Goal: Task Accomplishment & Management: Manage account settings

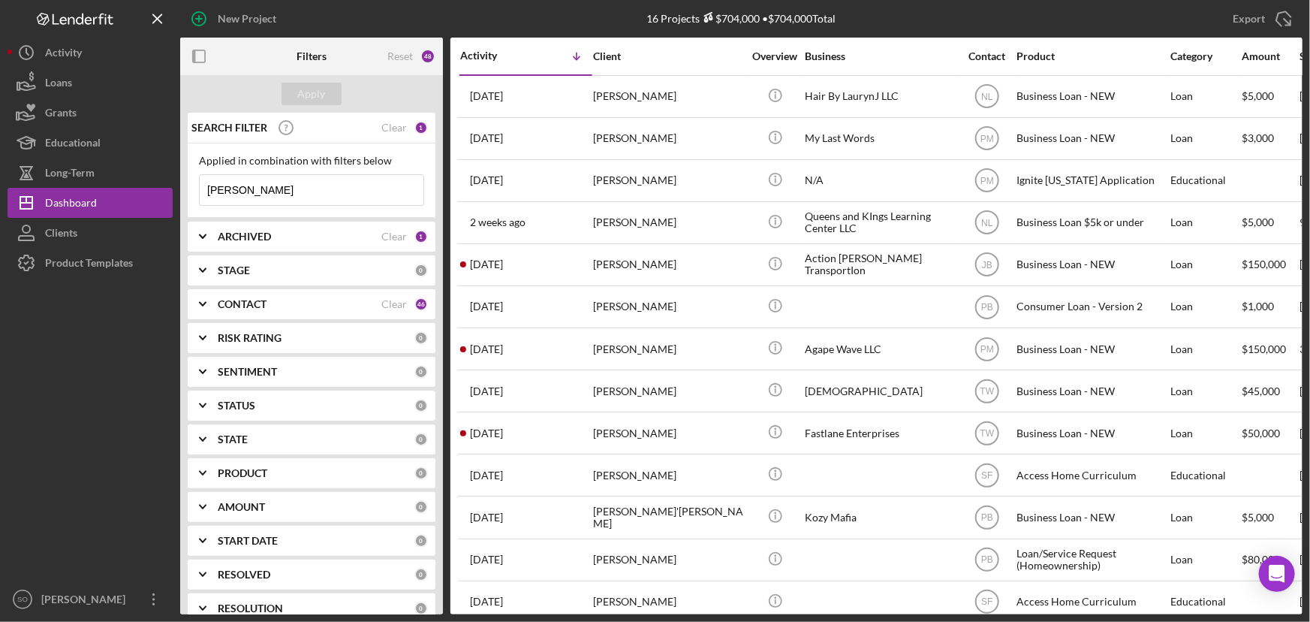
drag, startPoint x: 283, startPoint y: 193, endPoint x: 199, endPoint y: 186, distance: 84.4
click at [200, 186] on input "[PERSON_NAME]" at bounding box center [312, 190] width 224 height 30
click at [204, 189] on input "[PERSON_NAME]" at bounding box center [312, 190] width 224 height 30
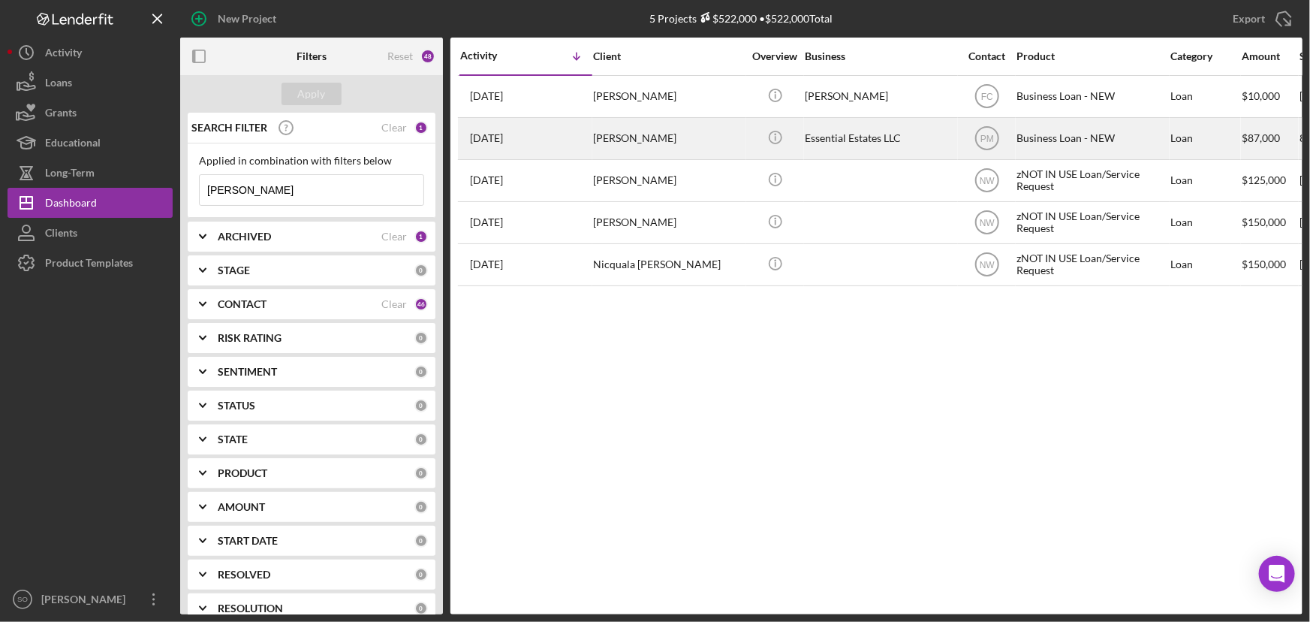
type input "[PERSON_NAME]"
click at [668, 146] on div "[PERSON_NAME]" at bounding box center [668, 139] width 150 height 40
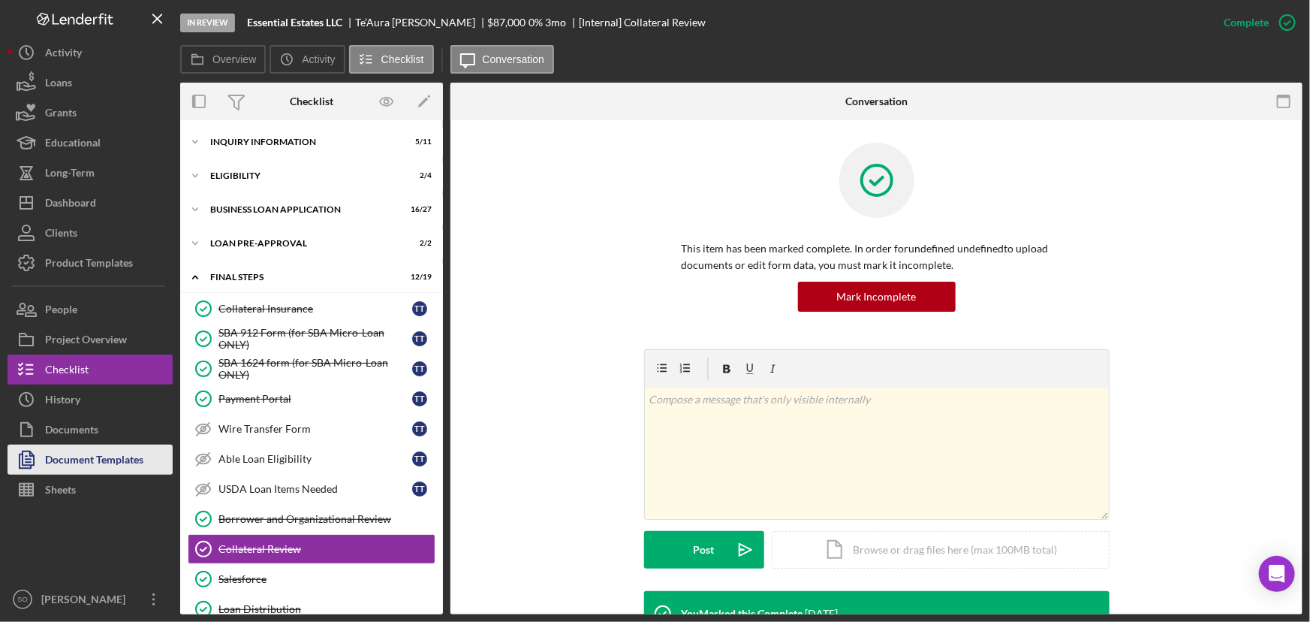
scroll to position [180, 0]
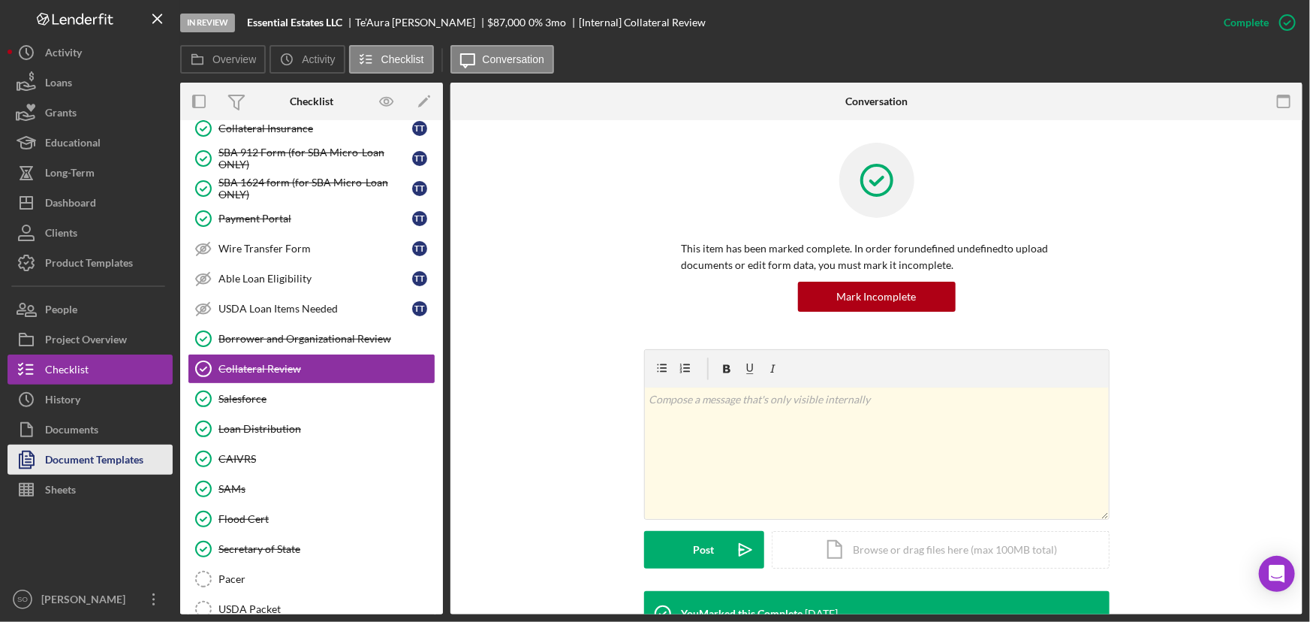
drag, startPoint x: 98, startPoint y: 460, endPoint x: 116, endPoint y: 447, distance: 21.5
click at [98, 460] on div "Document Templates" at bounding box center [94, 462] width 98 height 34
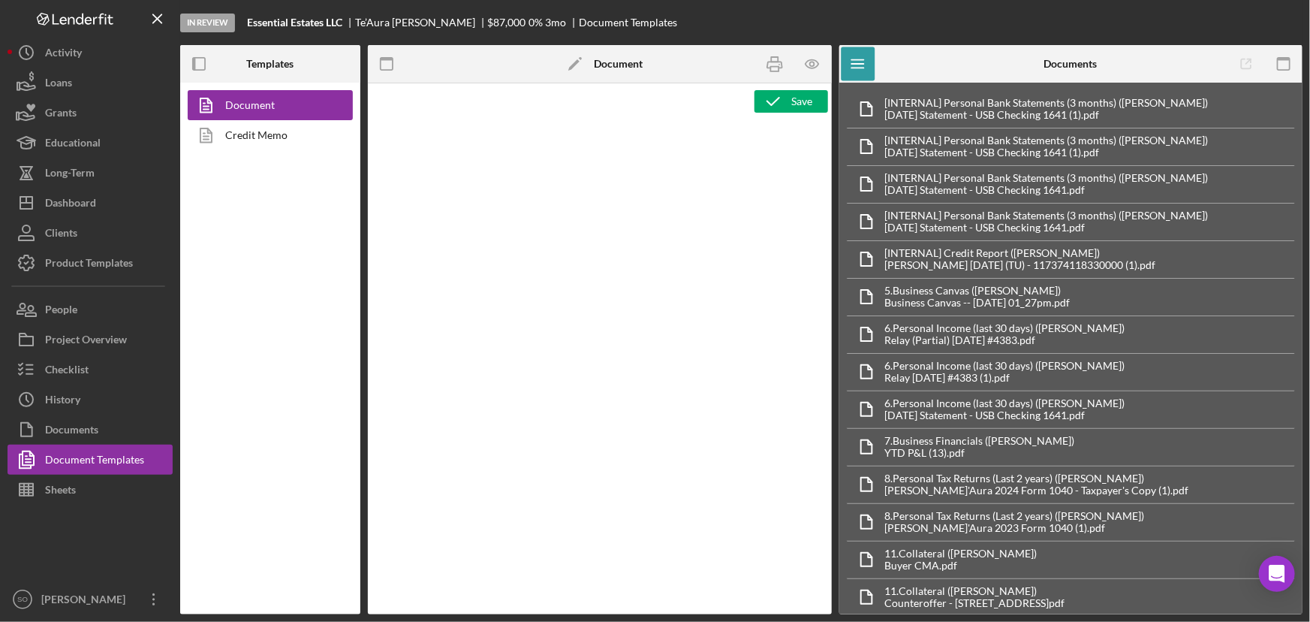
type textarea "Copy and paste, or create, your document template here."
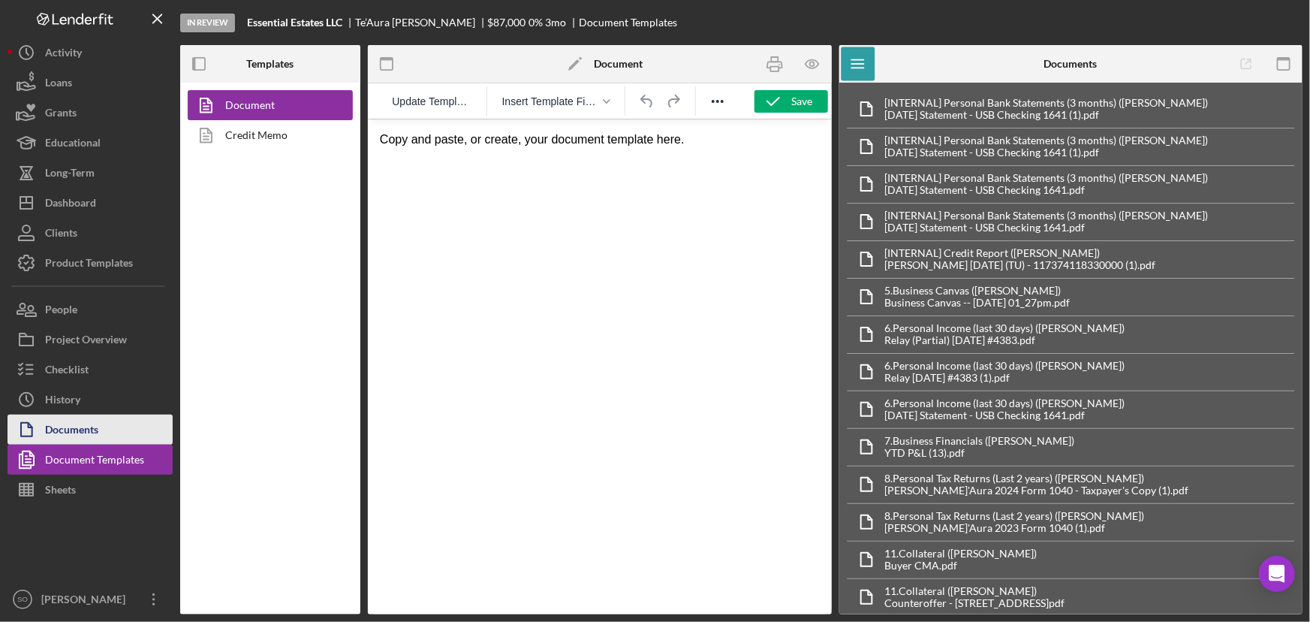
click at [69, 423] on div "Documents" at bounding box center [71, 432] width 53 height 34
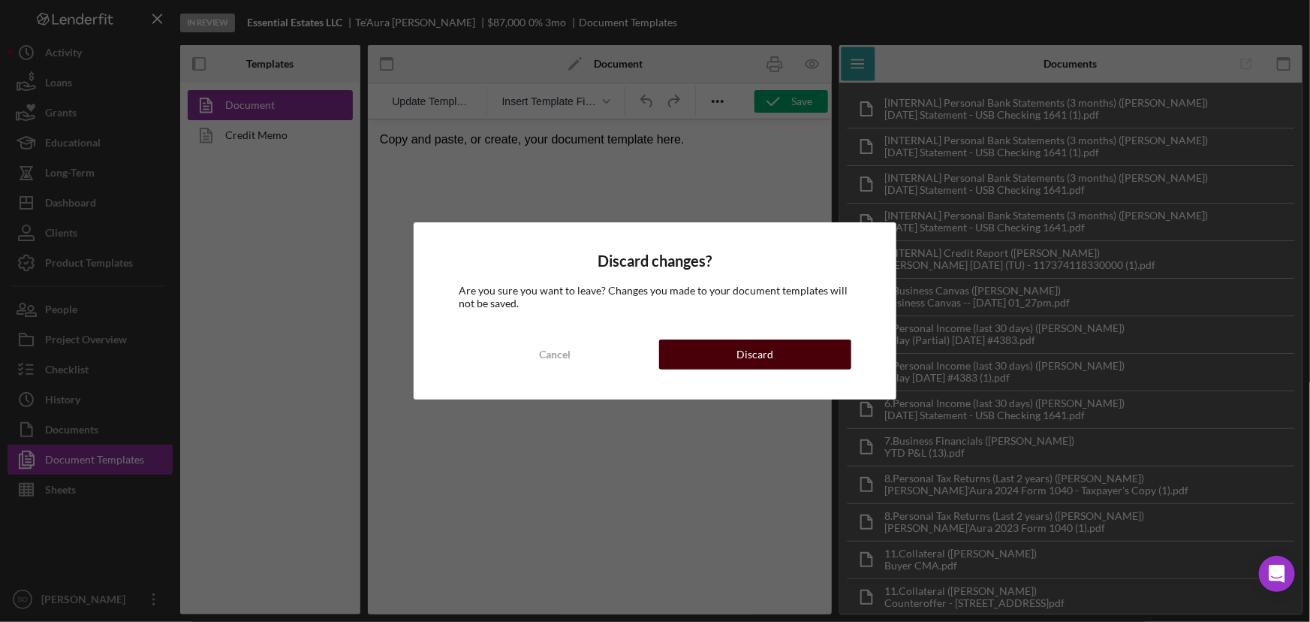
click at [737, 354] on button "Discard" at bounding box center [755, 354] width 193 height 30
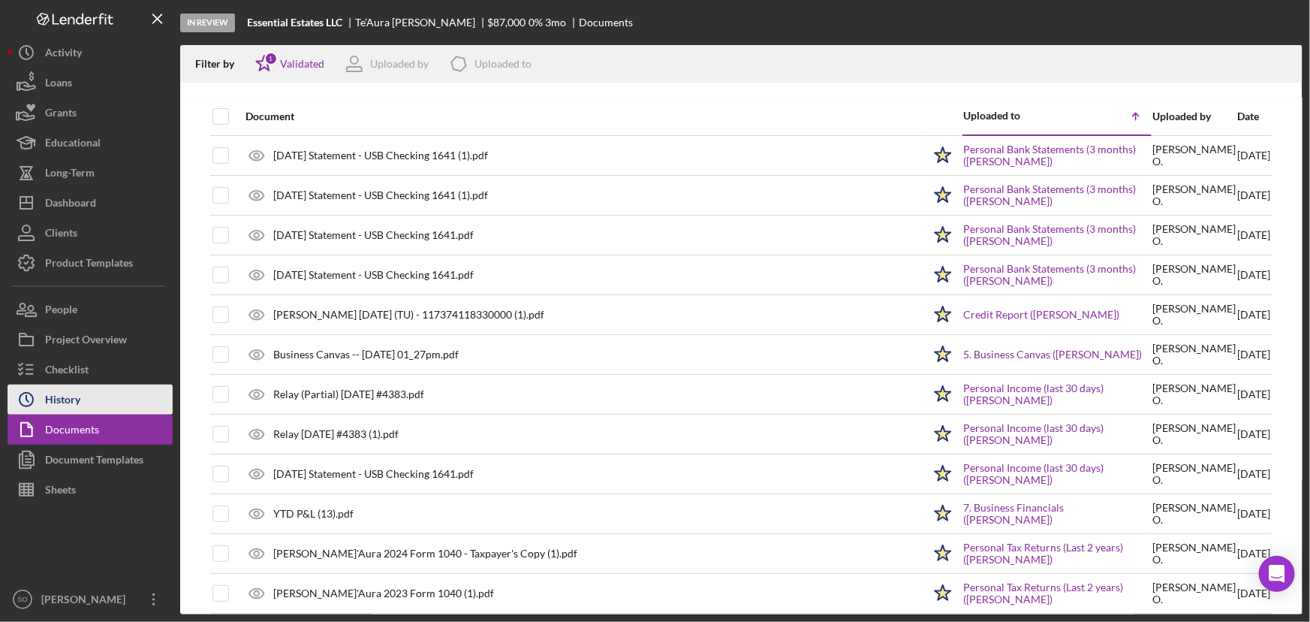
click at [91, 392] on button "Icon/History History" at bounding box center [90, 399] width 165 height 30
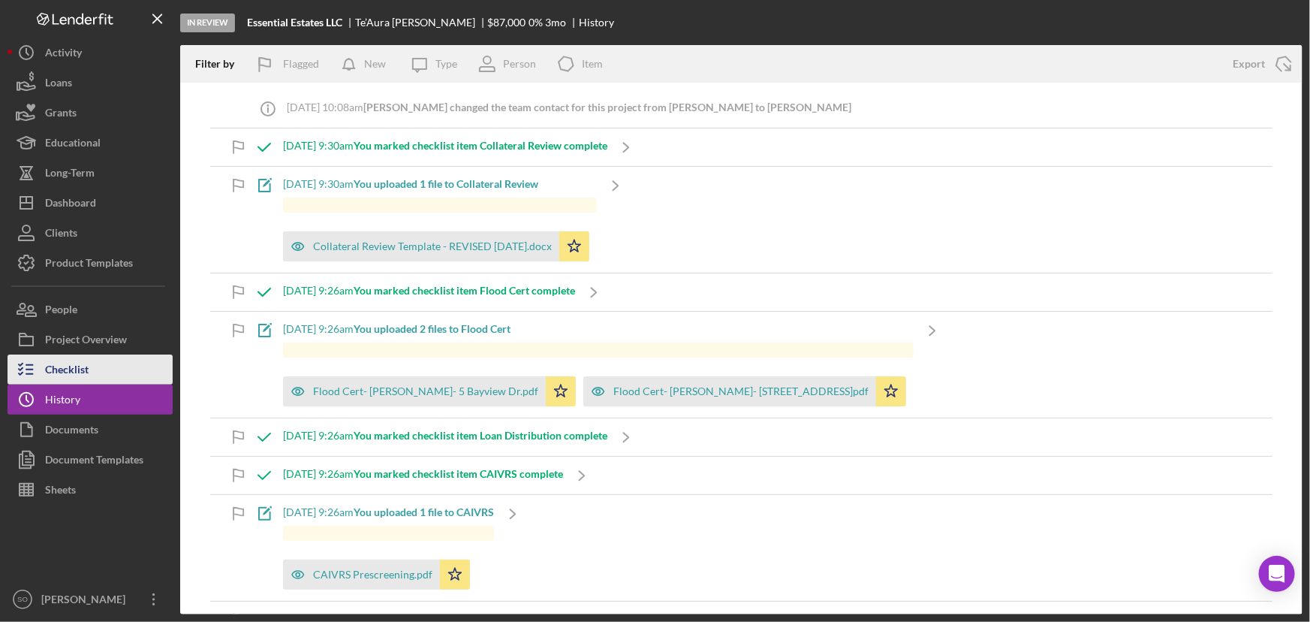
click at [81, 364] on div "Checklist" at bounding box center [67, 371] width 44 height 34
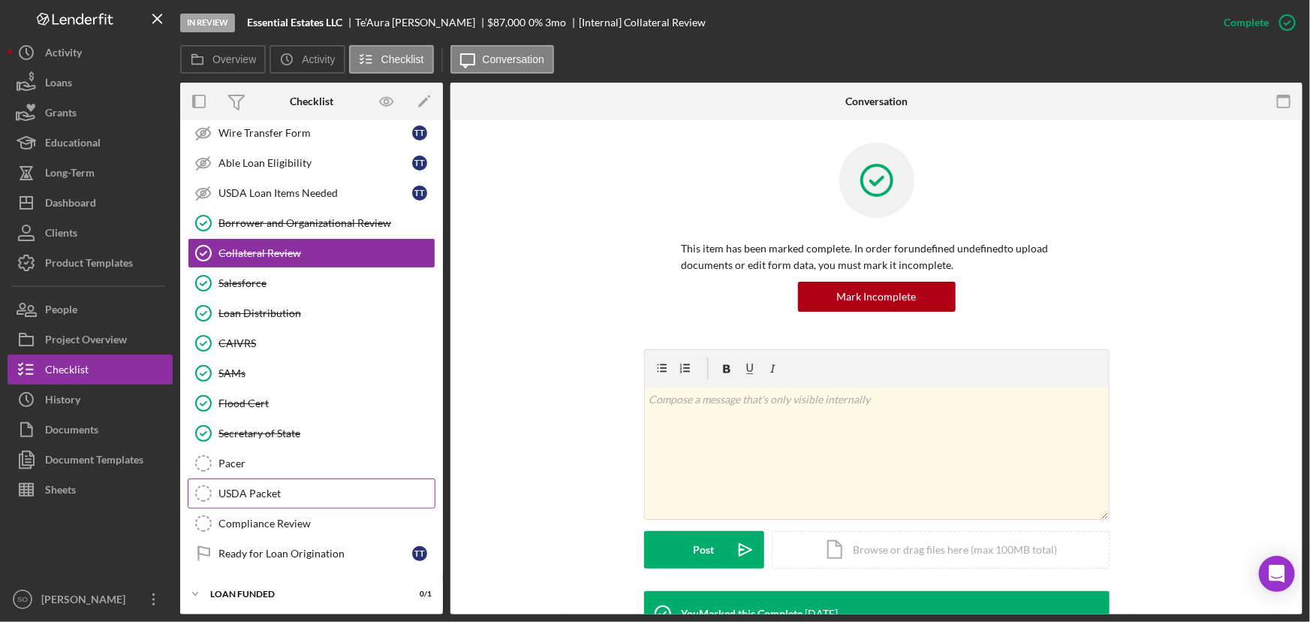
scroll to position [228, 0]
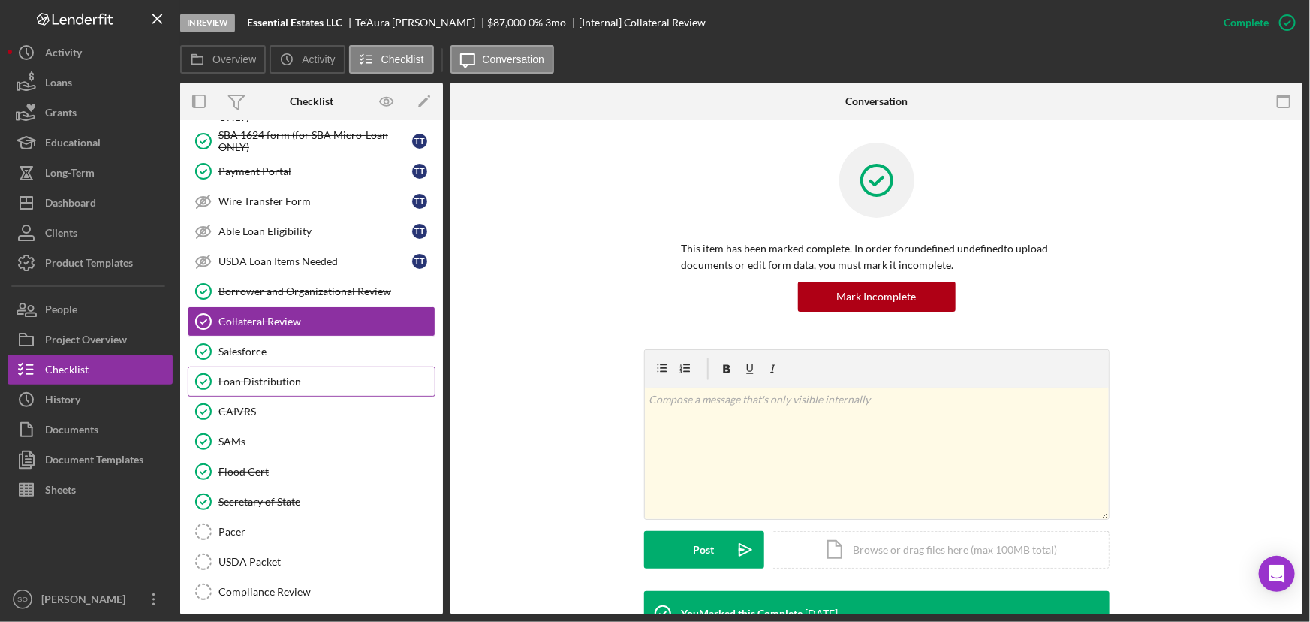
click at [270, 377] on div "Loan Distribution" at bounding box center [327, 381] width 216 height 12
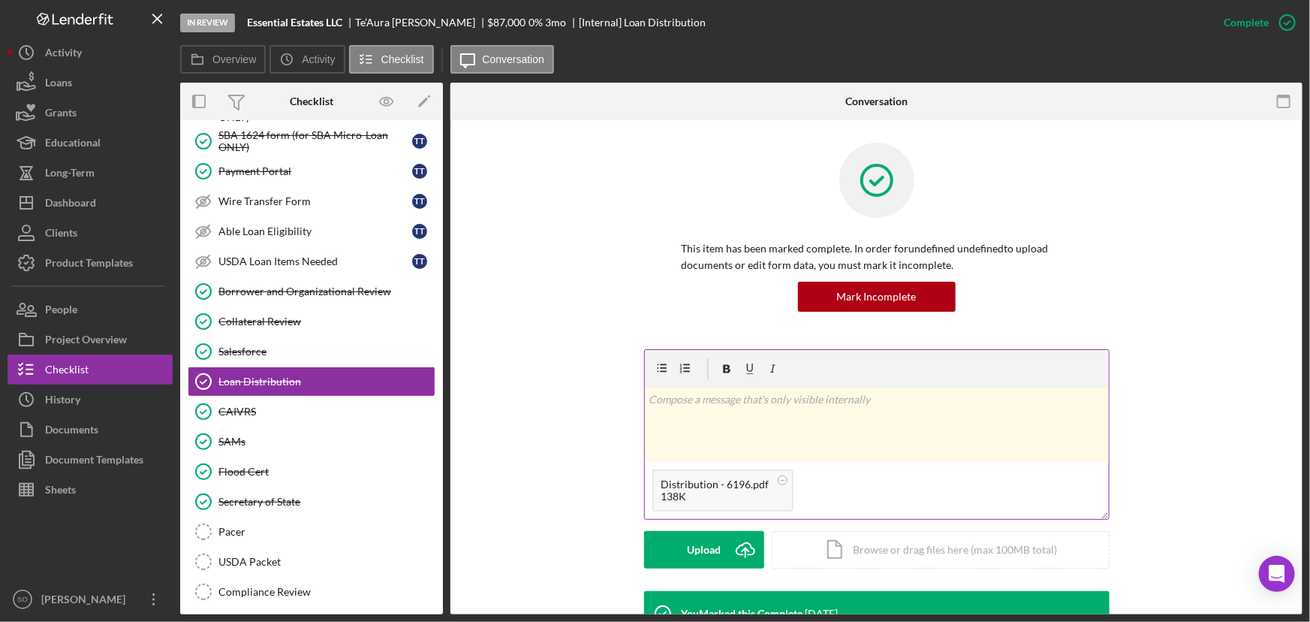
drag, startPoint x: 706, startPoint y: 548, endPoint x: 734, endPoint y: 512, distance: 45.5
click at [710, 548] on div "Upload" at bounding box center [704, 550] width 34 height 38
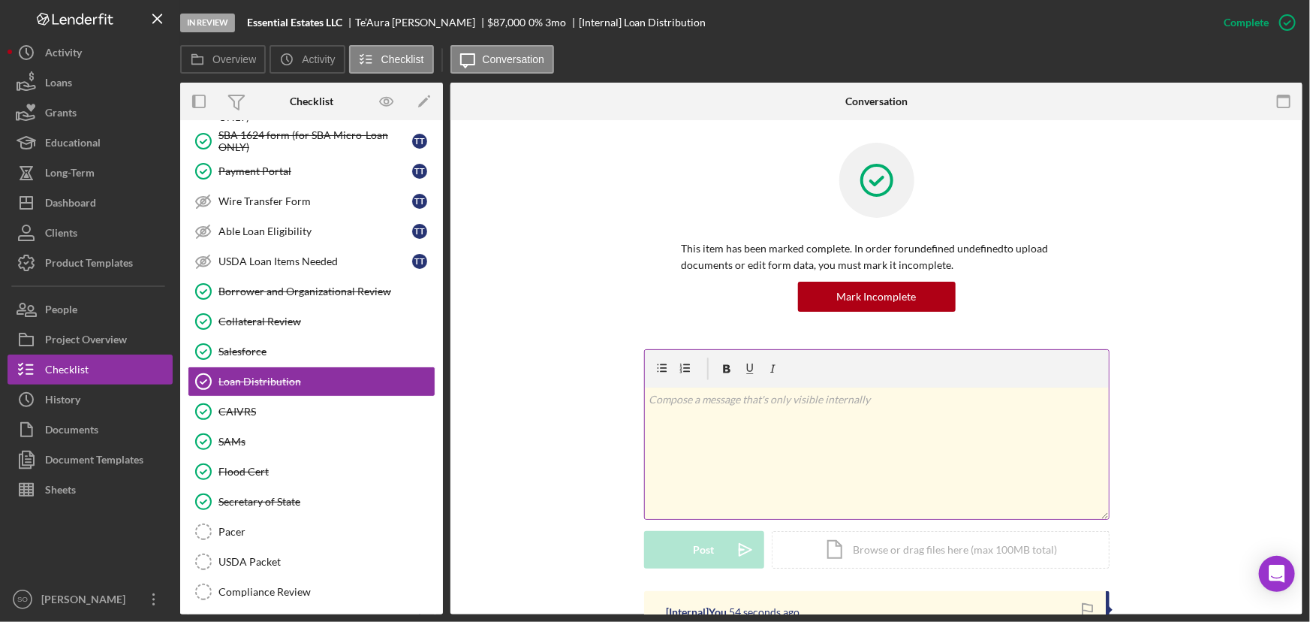
scroll to position [341, 0]
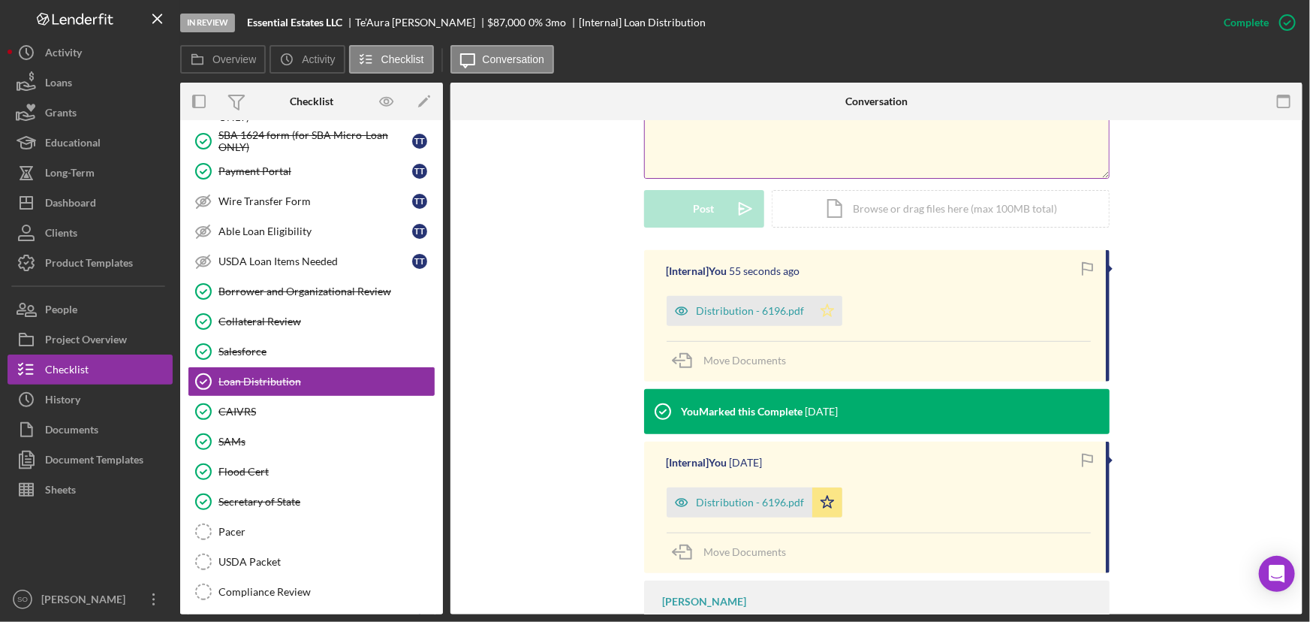
click at [817, 310] on icon "Icon/Star" at bounding box center [828, 311] width 30 height 30
click at [821, 500] on polygon "button" at bounding box center [827, 502] width 13 height 12
